Goal: Task Accomplishment & Management: Complete application form

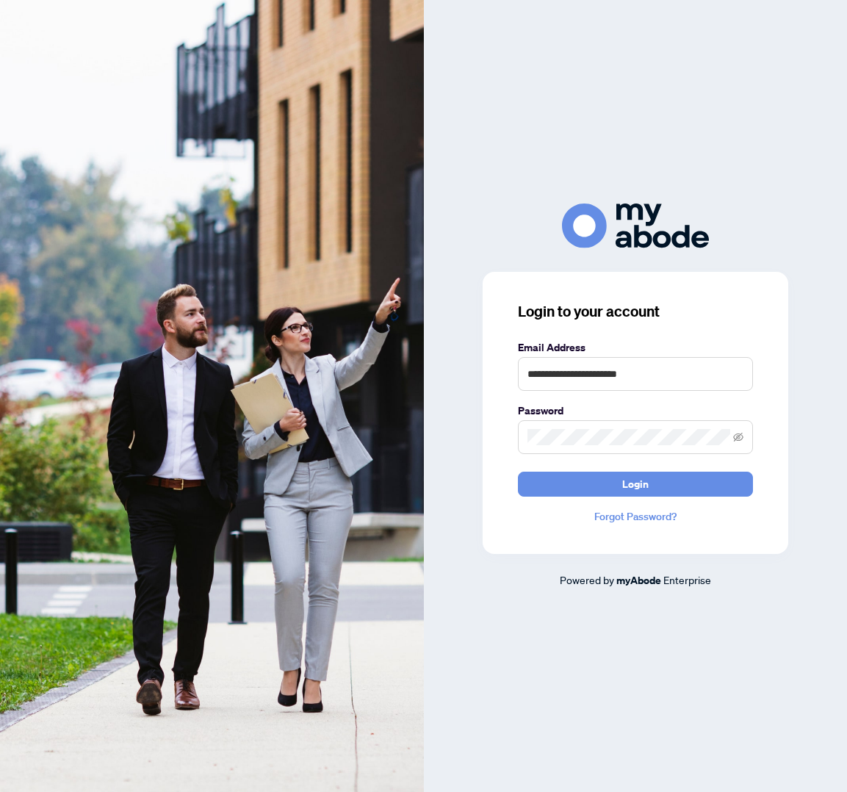
type input "**********"
click at [635, 483] on button "Login" at bounding box center [635, 484] width 235 height 25
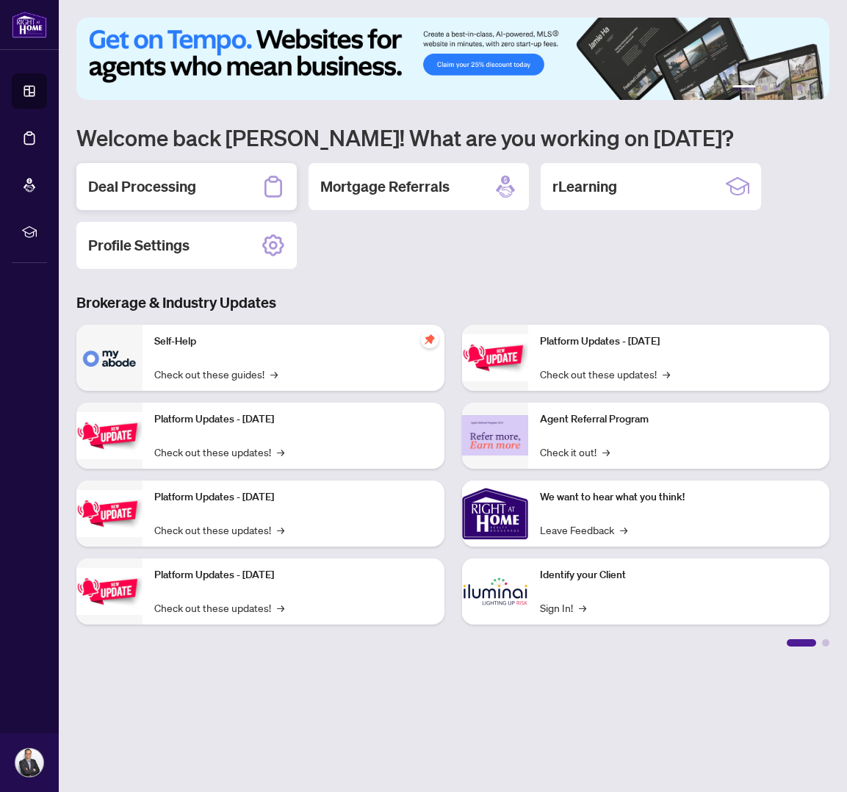
click at [206, 184] on div "Deal Processing" at bounding box center [186, 186] width 220 height 47
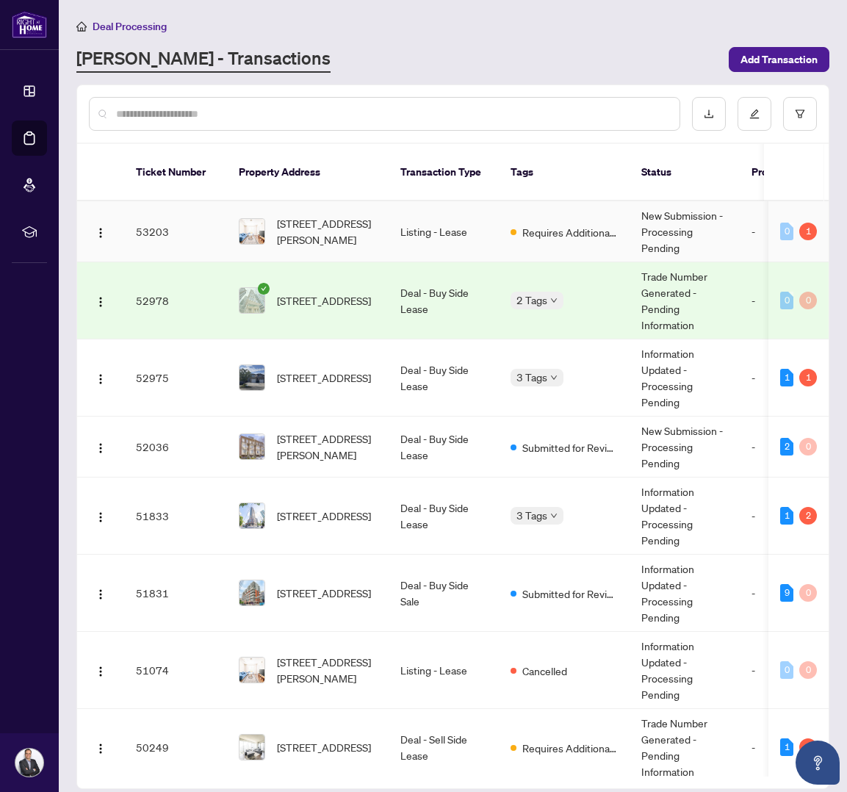
click at [472, 232] on td "Listing - Lease" at bounding box center [444, 231] width 110 height 61
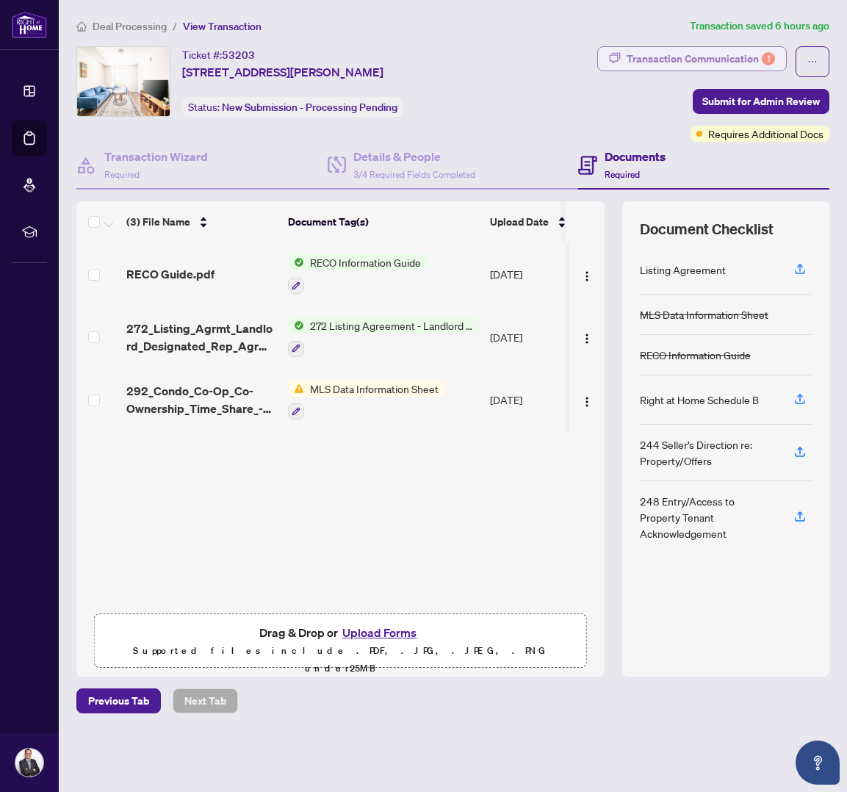
click at [724, 55] on div "Transaction Communication 1" at bounding box center [701, 59] width 148 height 24
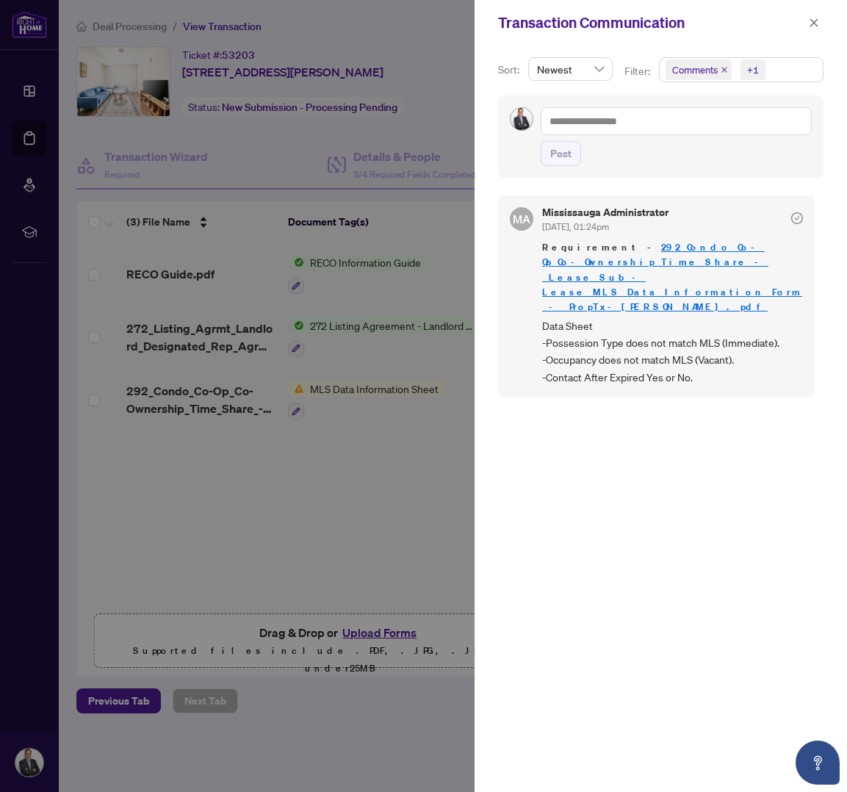
click at [362, 432] on div at bounding box center [423, 396] width 847 height 792
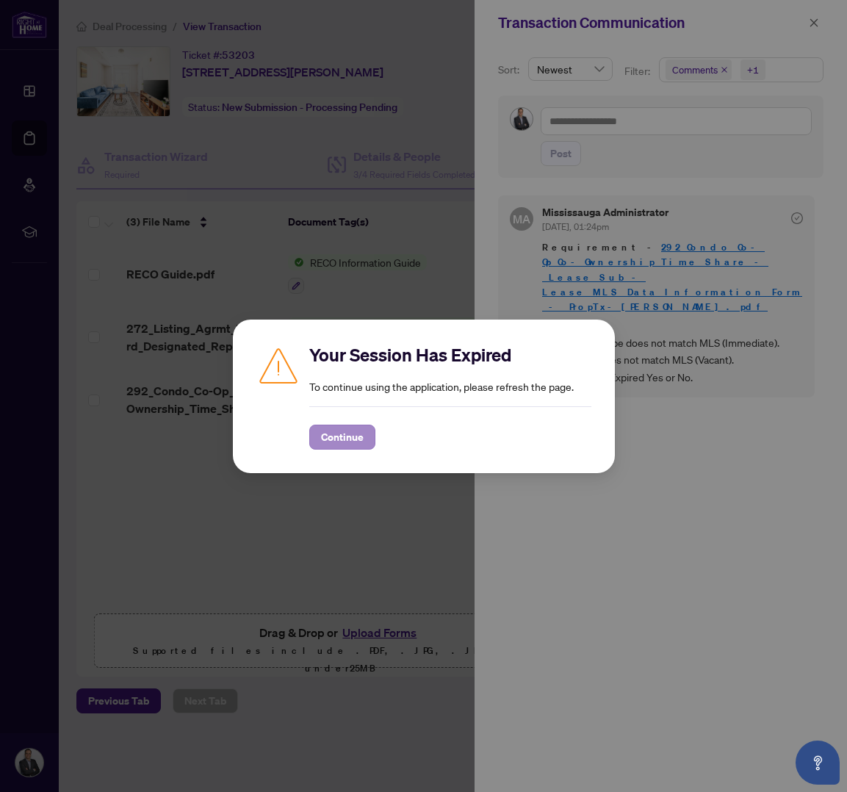
click at [353, 444] on span "Continue" at bounding box center [342, 437] width 43 height 24
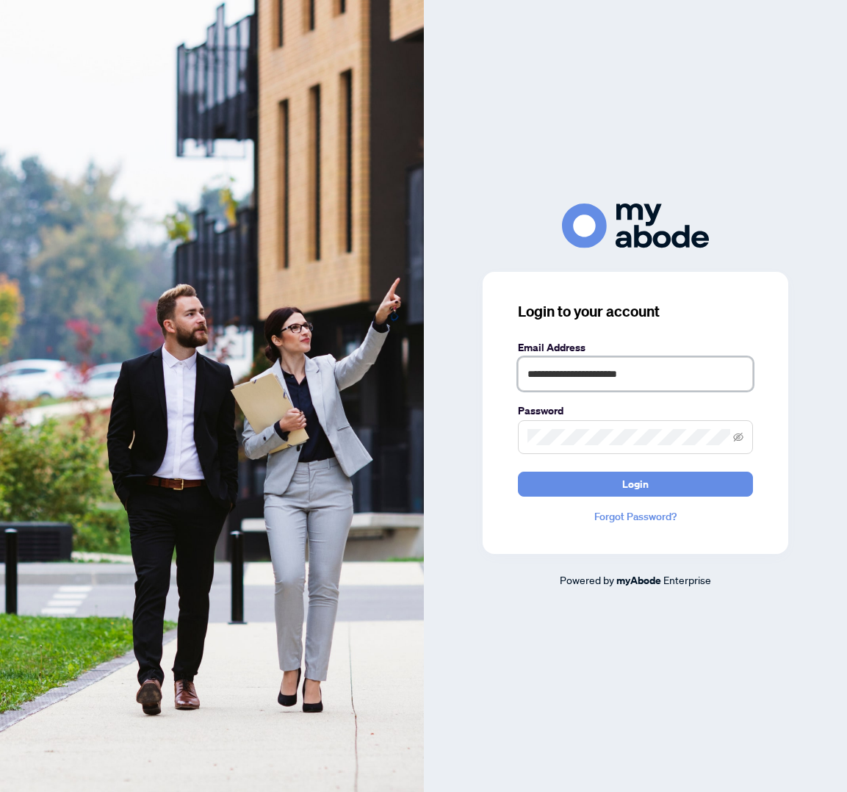
type input "**********"
click at [635, 483] on button "Login" at bounding box center [635, 484] width 235 height 25
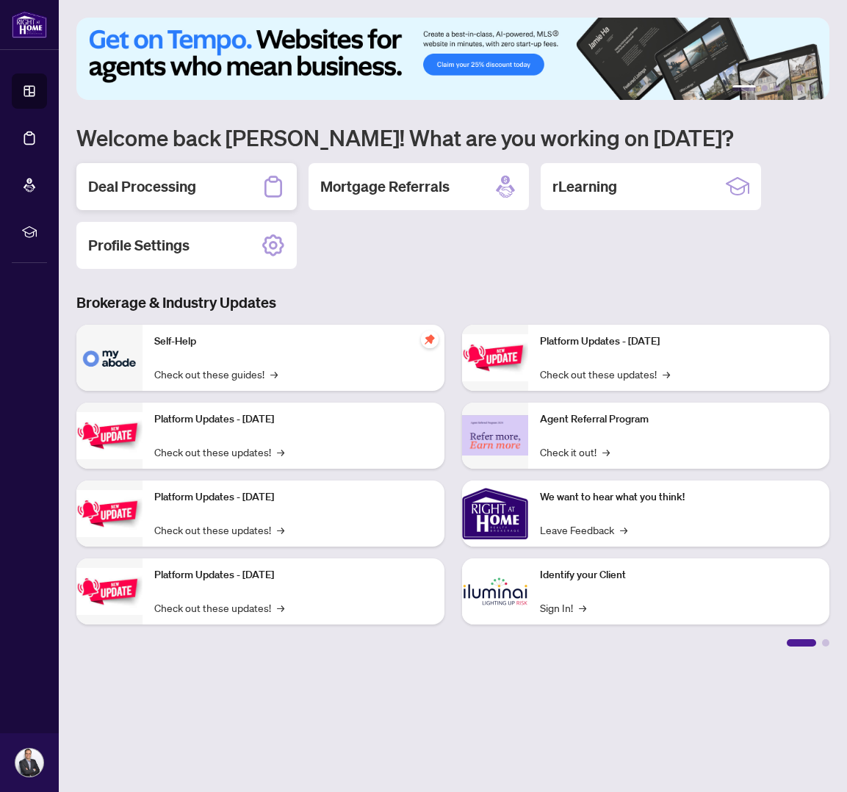
click at [201, 174] on div "Deal Processing" at bounding box center [186, 186] width 220 height 47
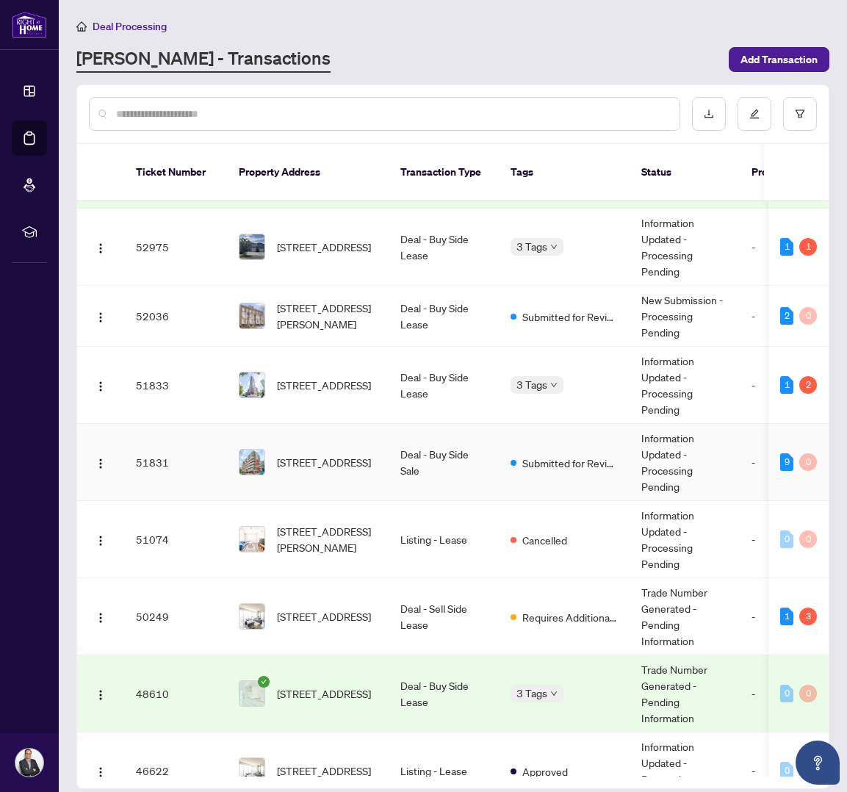
scroll to position [148, 0]
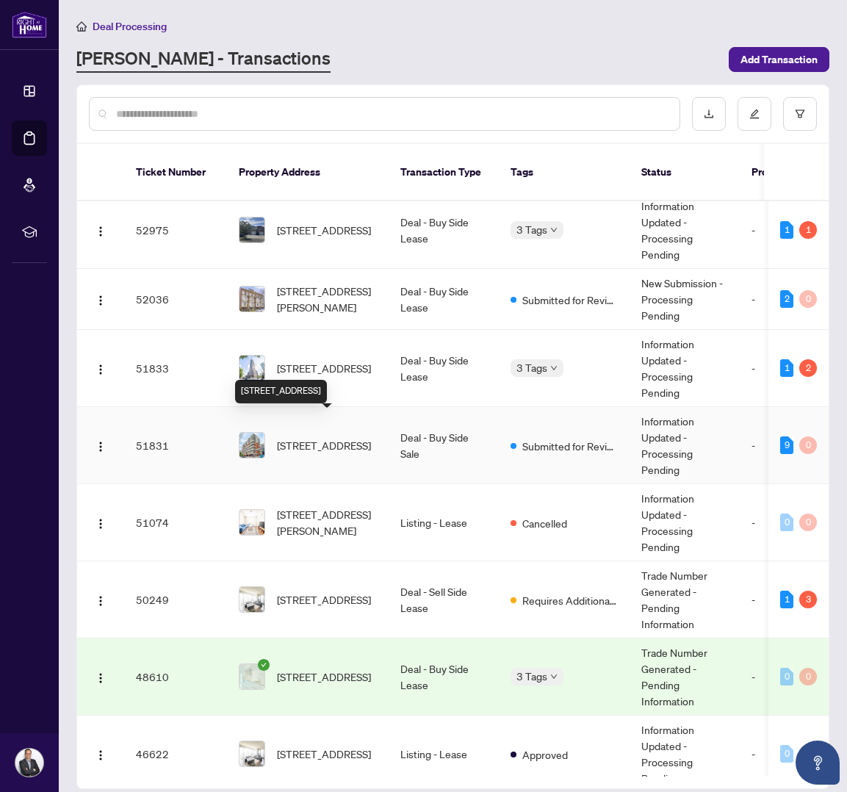
click at [377, 445] on td "1205-255 Richmond St, Toronto, Ontario M5A 4T7, Canada" at bounding box center [308, 445] width 162 height 77
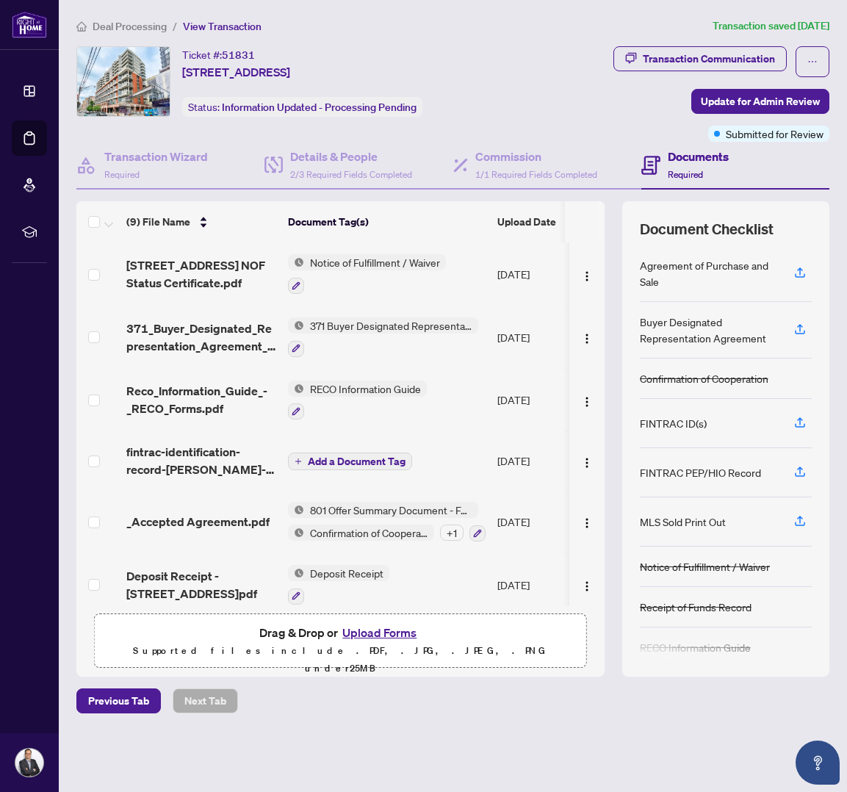
click at [385, 634] on button "Upload Forms" at bounding box center [379, 632] width 83 height 19
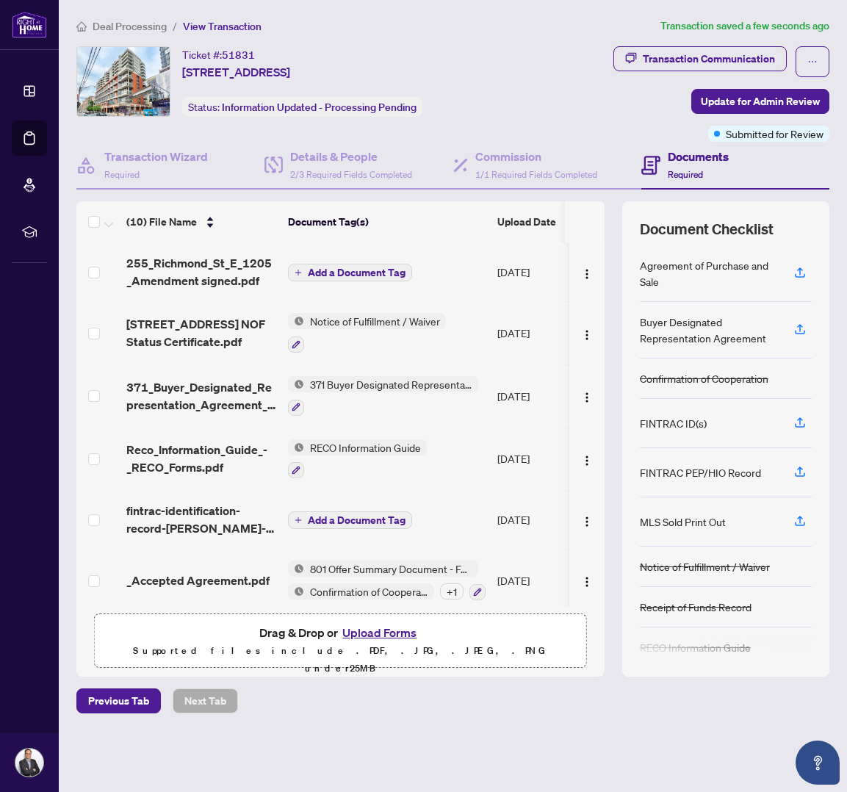
click at [331, 267] on span "Add a Document Tag" at bounding box center [357, 272] width 98 height 10
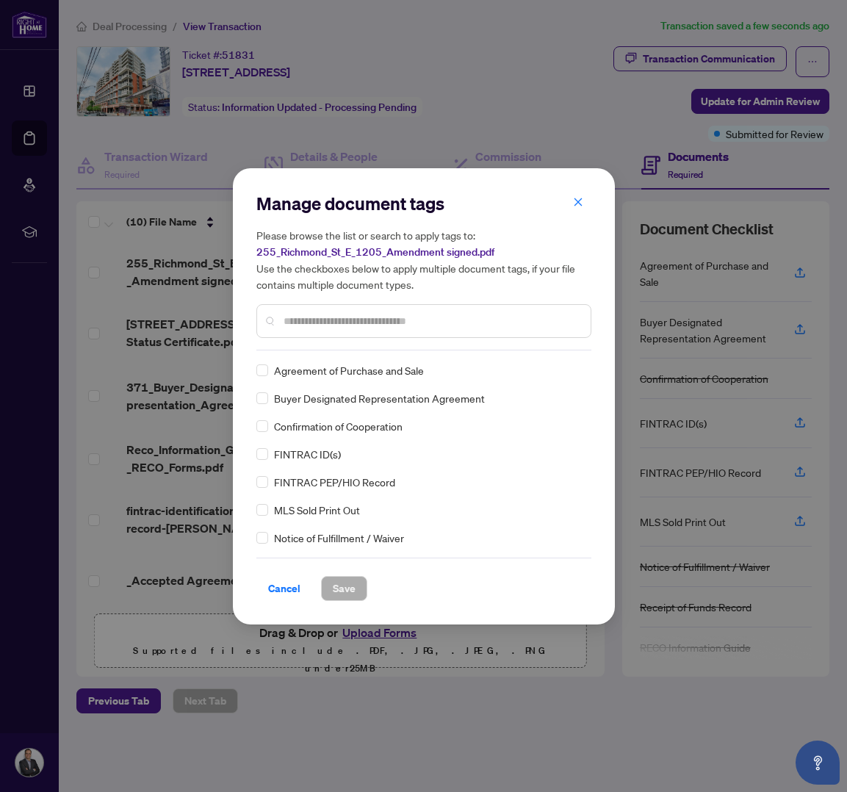
click at [354, 318] on input "text" at bounding box center [431, 321] width 295 height 16
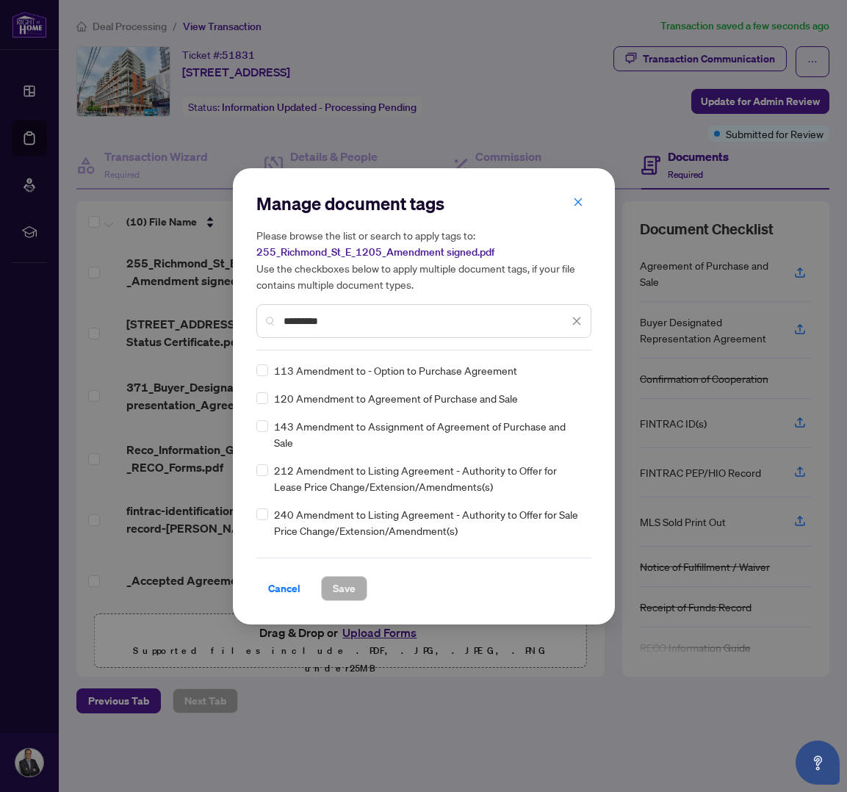
drag, startPoint x: 365, startPoint y: 322, endPoint x: 145, endPoint y: 320, distance: 219.7
click at [145, 320] on div "Manage document tags Please browse the list or search to apply tags to: 255_Ric…" at bounding box center [423, 396] width 847 height 792
type input "*********"
click at [266, 398] on span at bounding box center [262, 398] width 12 height 12
click at [355, 590] on button "Save" at bounding box center [344, 588] width 46 height 25
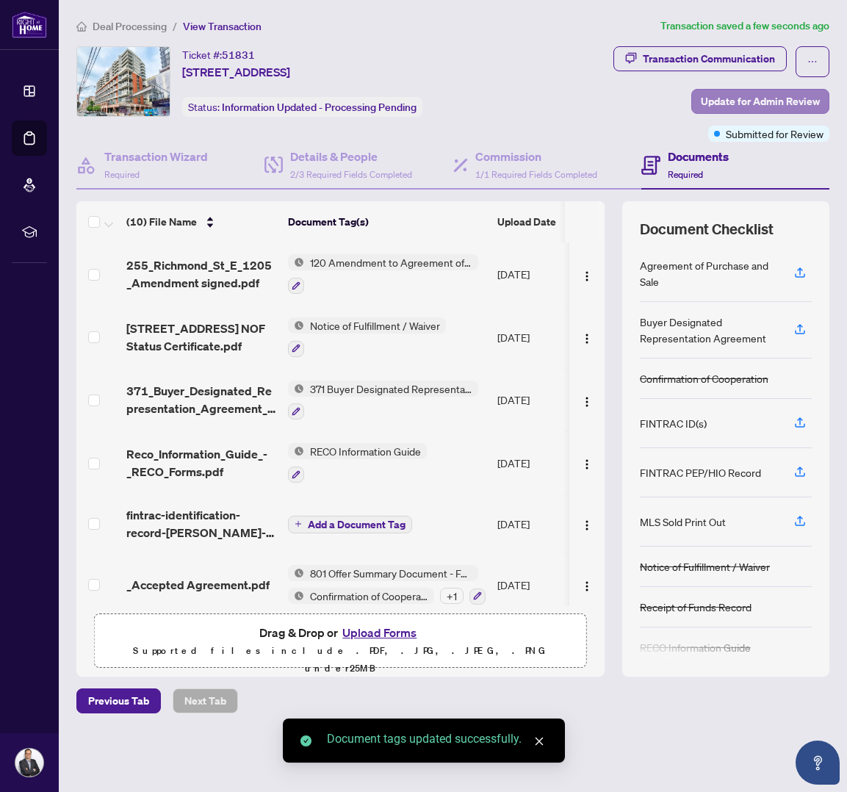
click at [757, 98] on span "Update for Admin Review" at bounding box center [760, 102] width 119 height 24
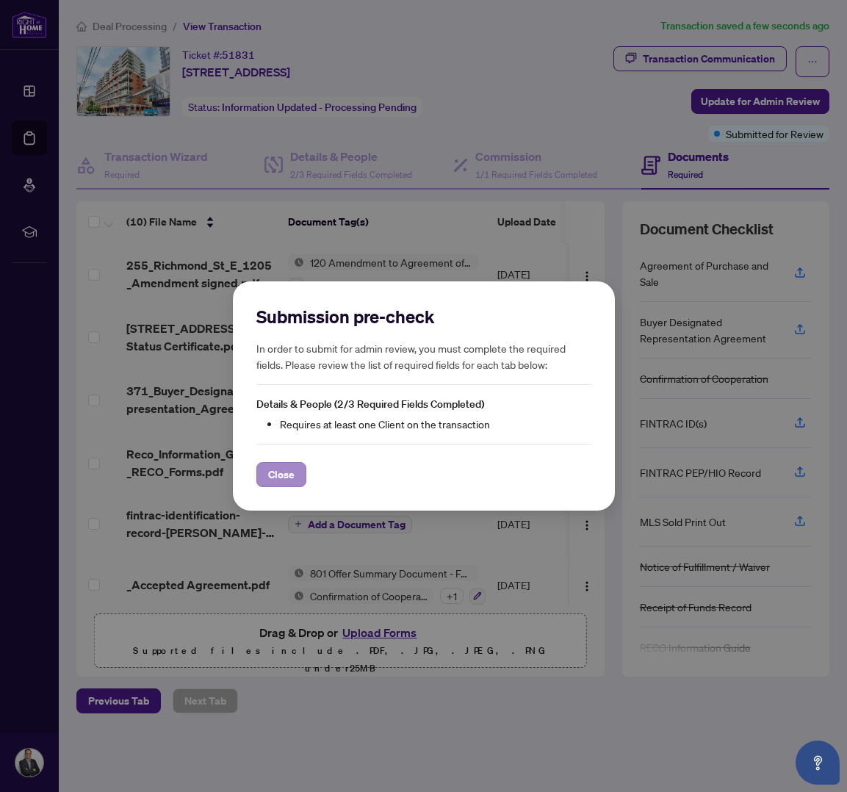
click at [295, 470] on button "Close" at bounding box center [281, 474] width 50 height 25
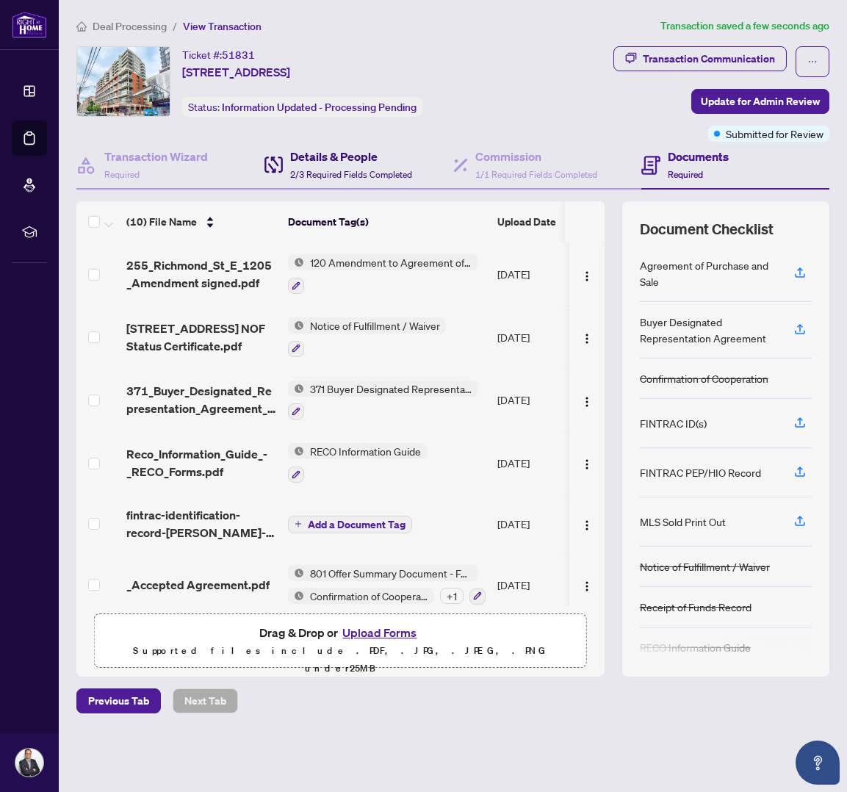
click at [317, 159] on h4 "Details & People" at bounding box center [351, 157] width 122 height 18
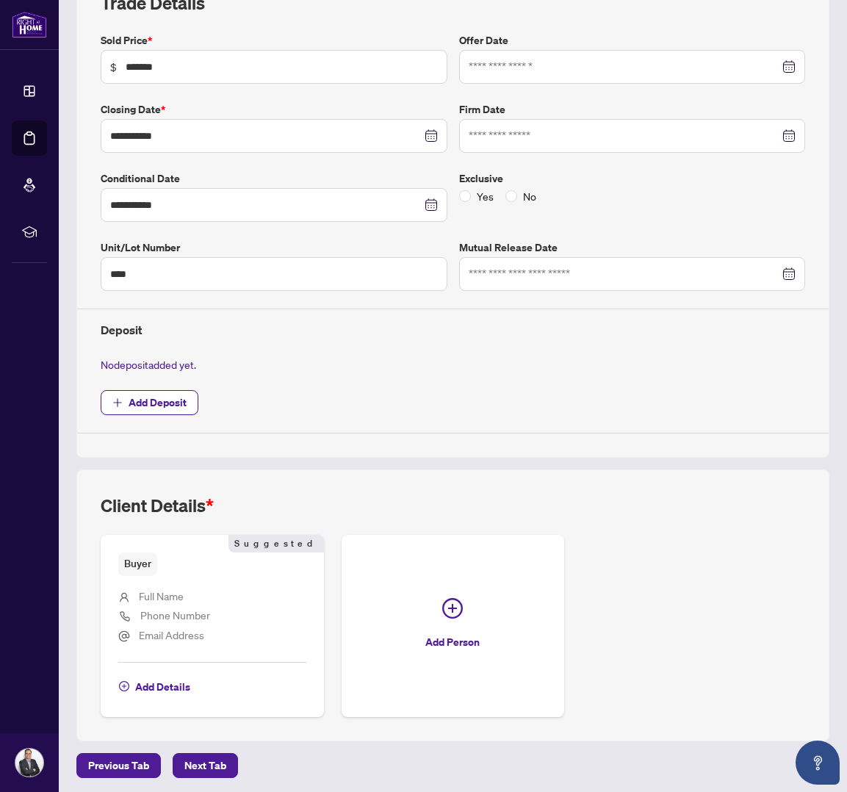
scroll to position [234, 0]
click at [158, 685] on span "Add Details" at bounding box center [162, 688] width 55 height 24
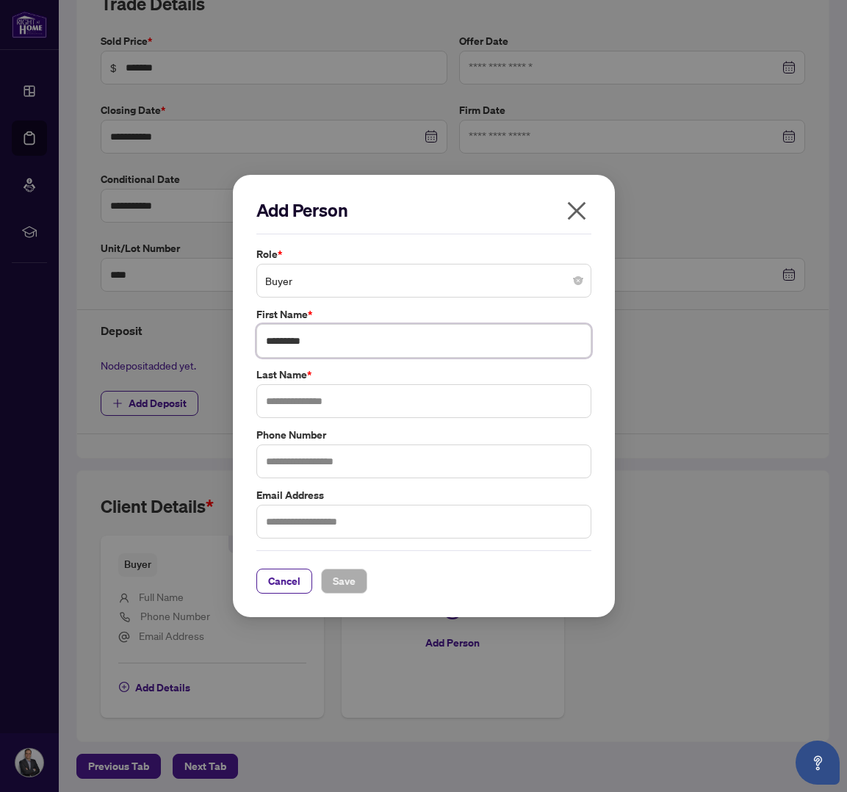
type input "*********"
type input "****"
click at [337, 571] on span "Save" at bounding box center [344, 581] width 23 height 24
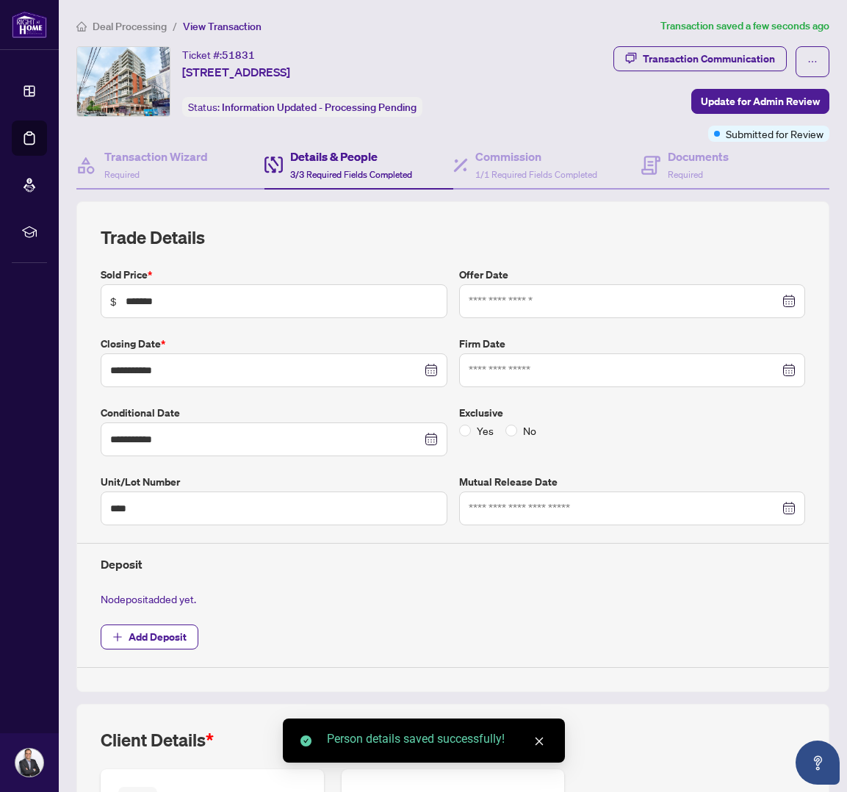
scroll to position [0, 0]
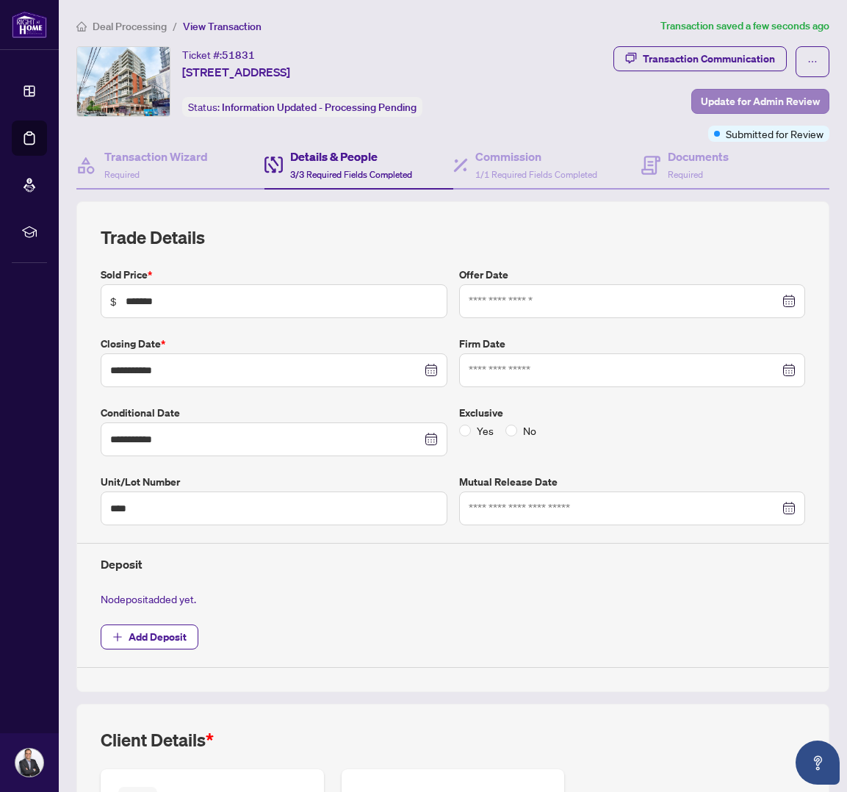
click at [768, 92] on span "Update for Admin Review" at bounding box center [760, 102] width 119 height 24
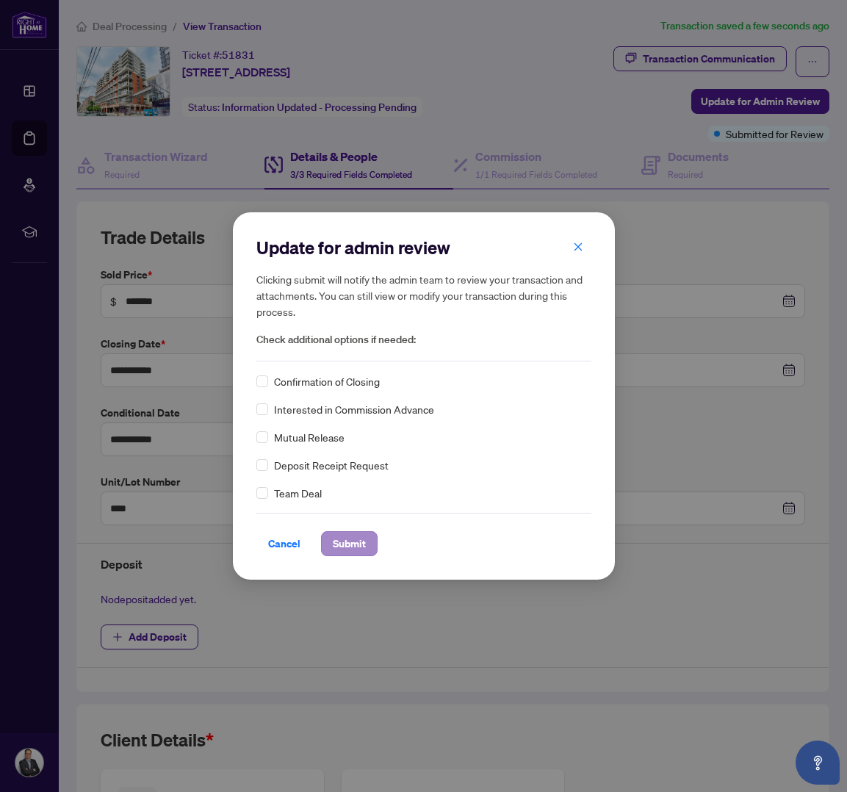
click at [364, 547] on span "Submit" at bounding box center [349, 544] width 33 height 24
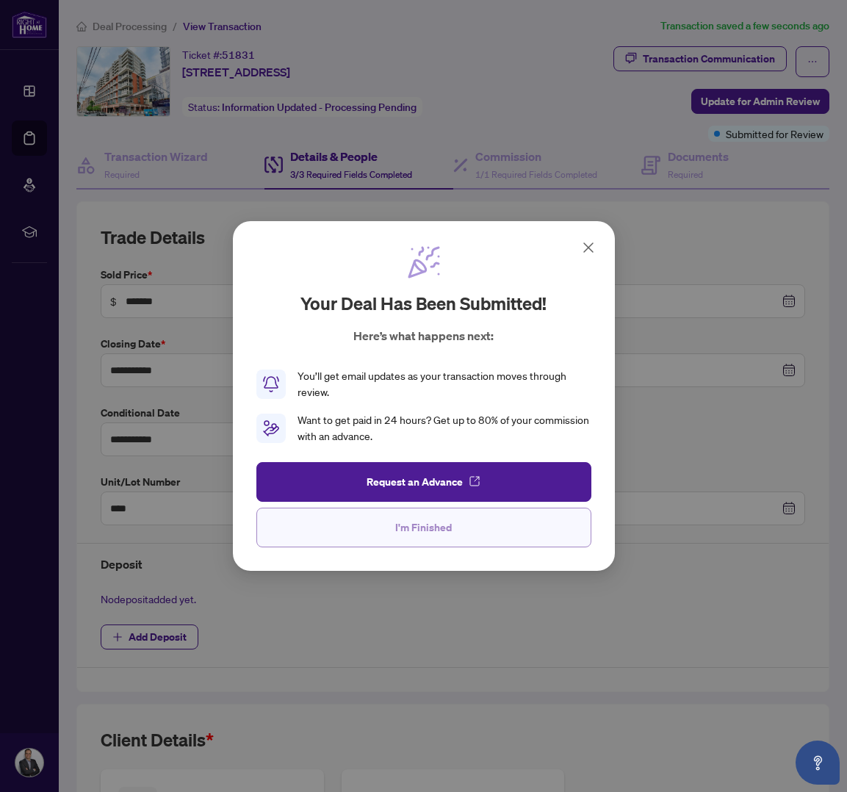
click at [422, 536] on span "I'm Finished" at bounding box center [423, 528] width 57 height 24
